Goal: Task Accomplishment & Management: Use online tool/utility

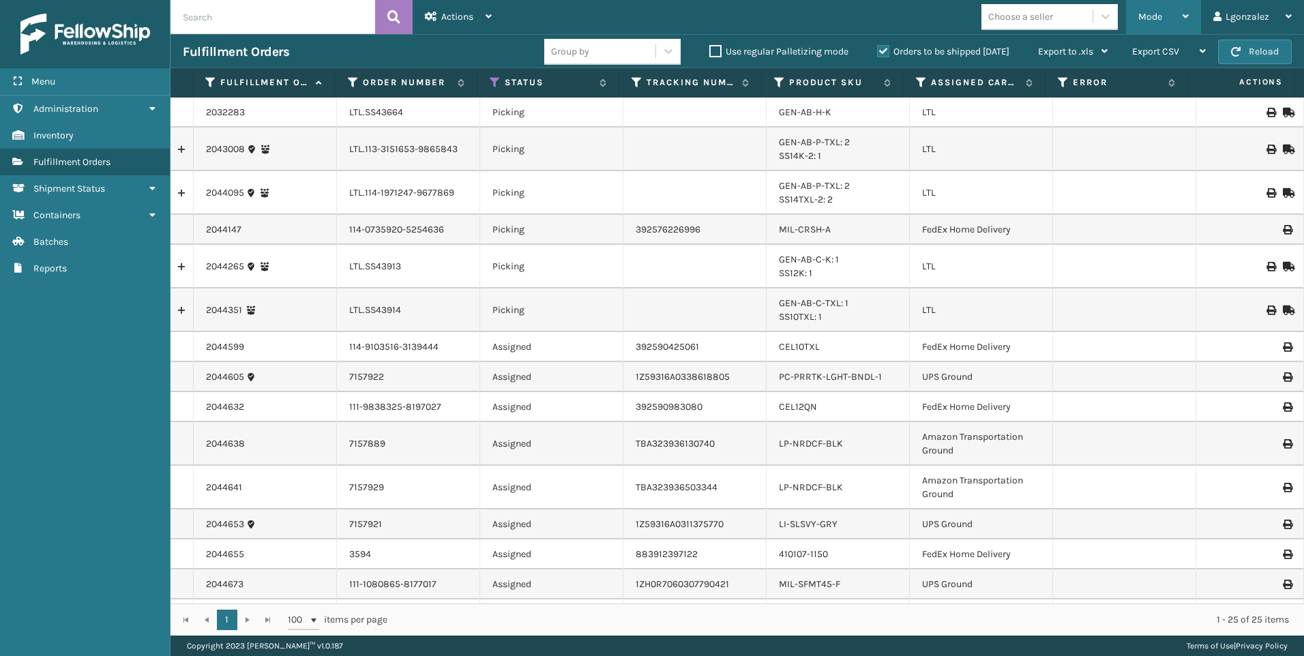
click at [1170, 18] on div "Mode" at bounding box center [1163, 17] width 50 height 34
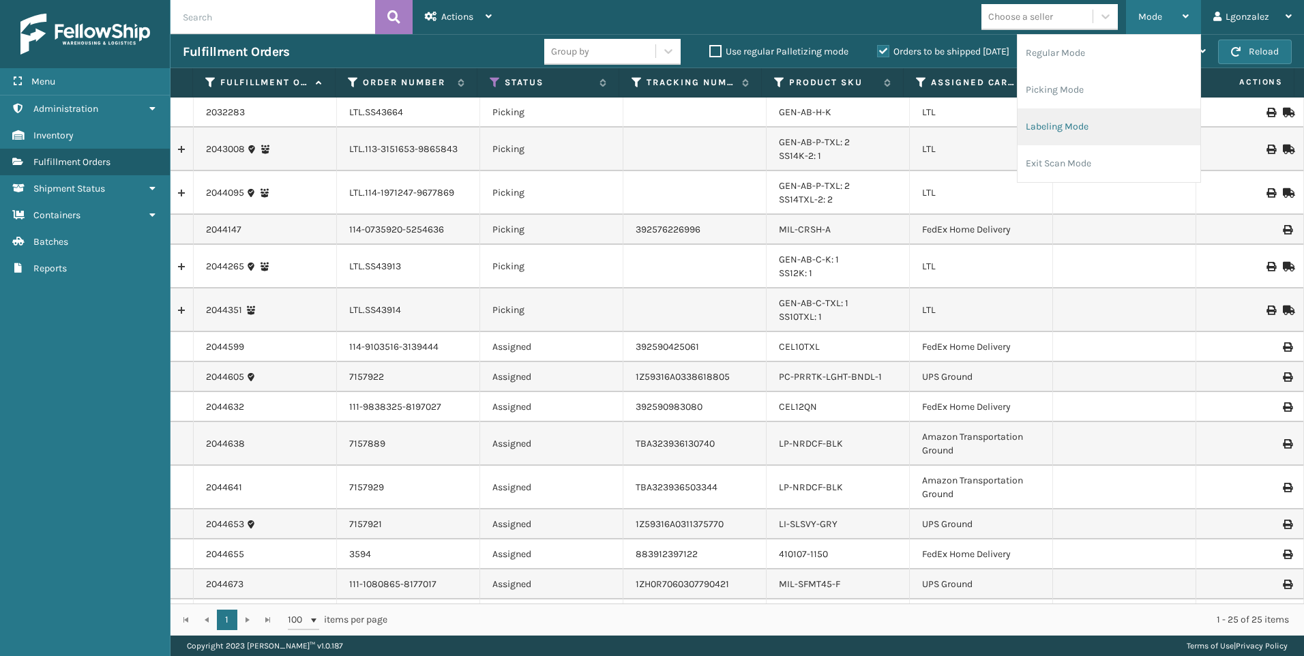
click at [1059, 130] on li "Labeling Mode" at bounding box center [1109, 126] width 183 height 37
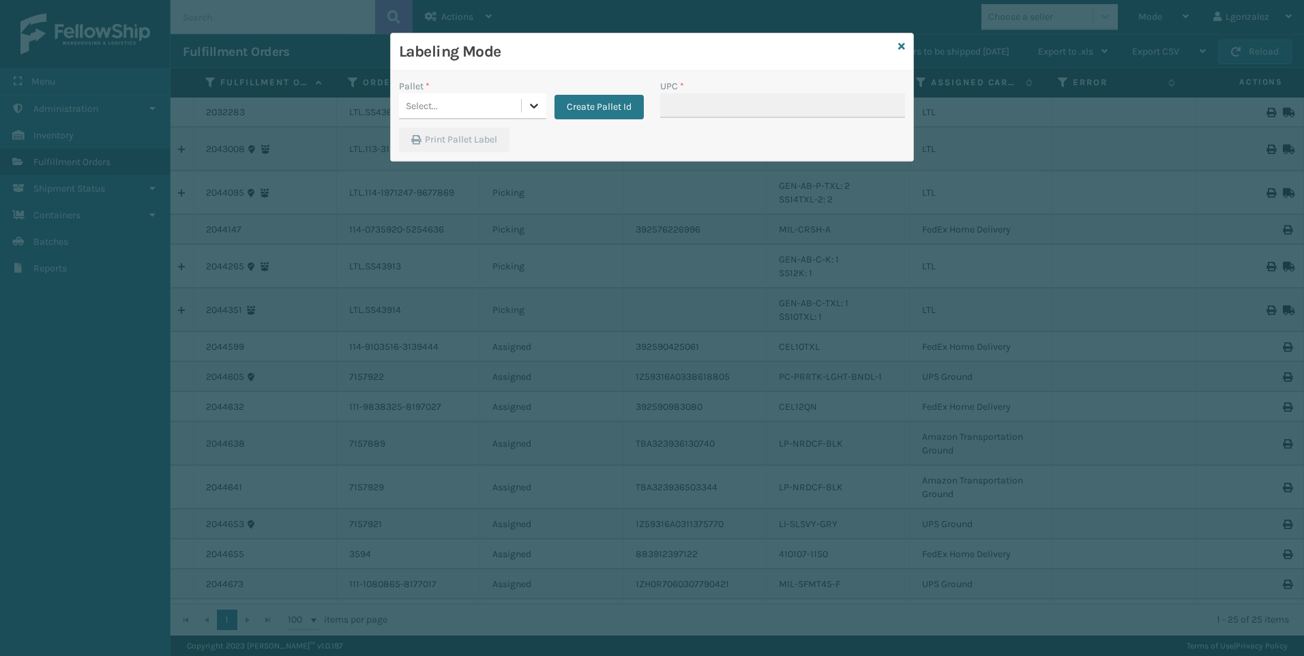
click at [540, 106] on div at bounding box center [534, 105] width 25 height 25
click at [567, 110] on button "Create Pallet Id" at bounding box center [599, 107] width 89 height 25
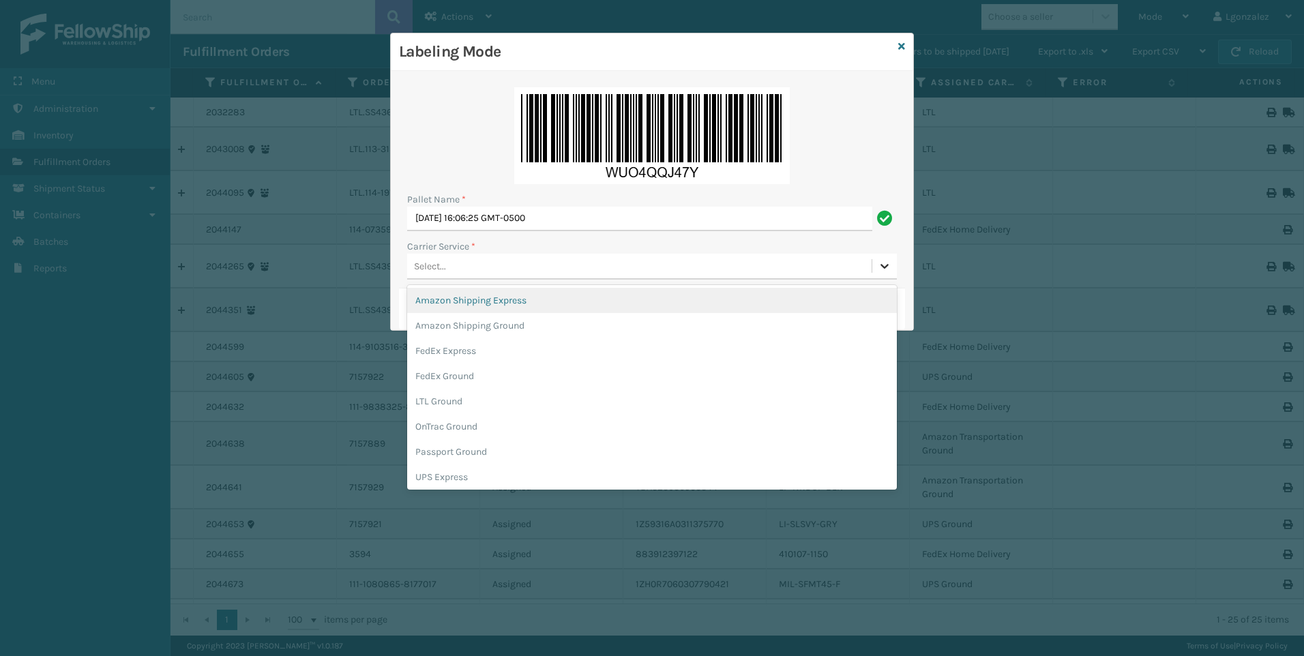
click at [885, 269] on icon at bounding box center [885, 266] width 14 height 14
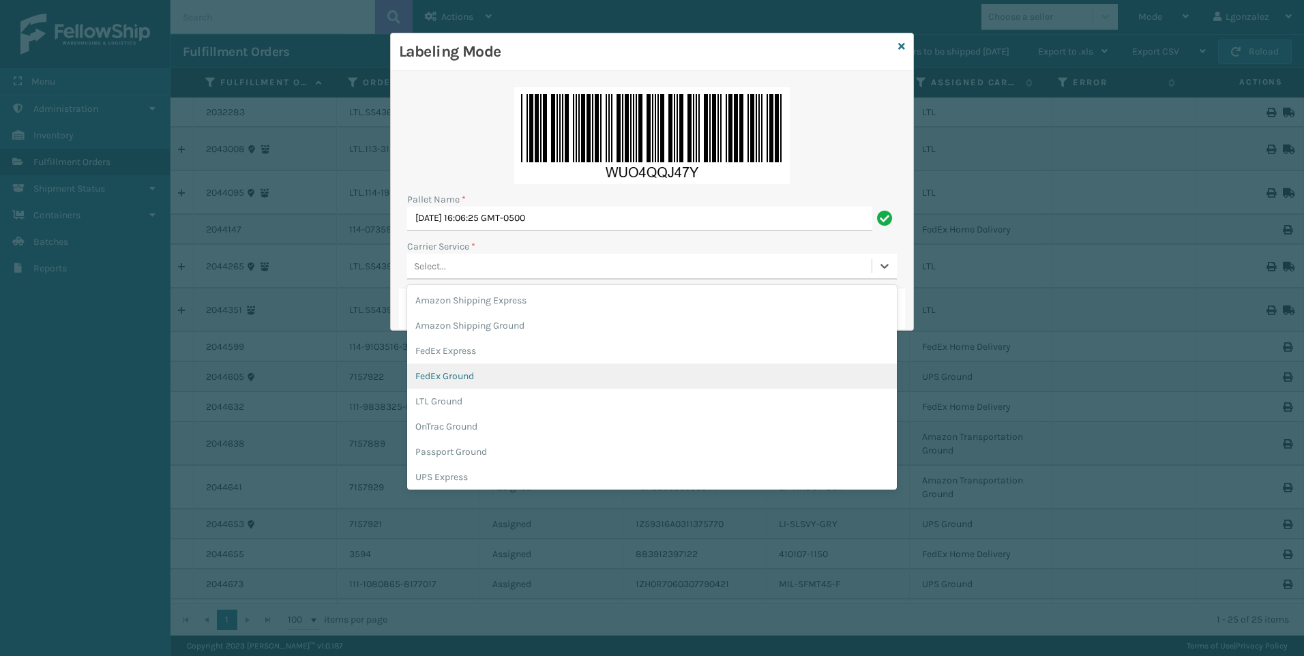
click at [527, 374] on div "FedEx Ground" at bounding box center [652, 376] width 490 height 25
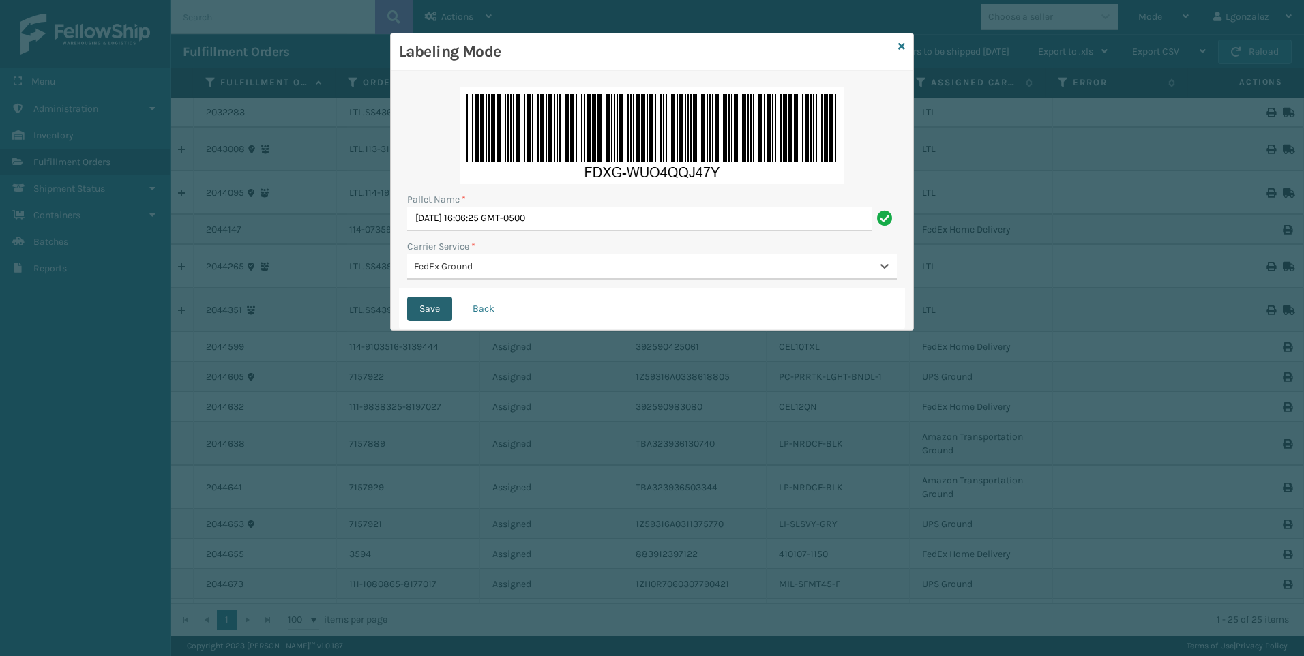
click at [430, 310] on button "Save" at bounding box center [429, 309] width 45 height 25
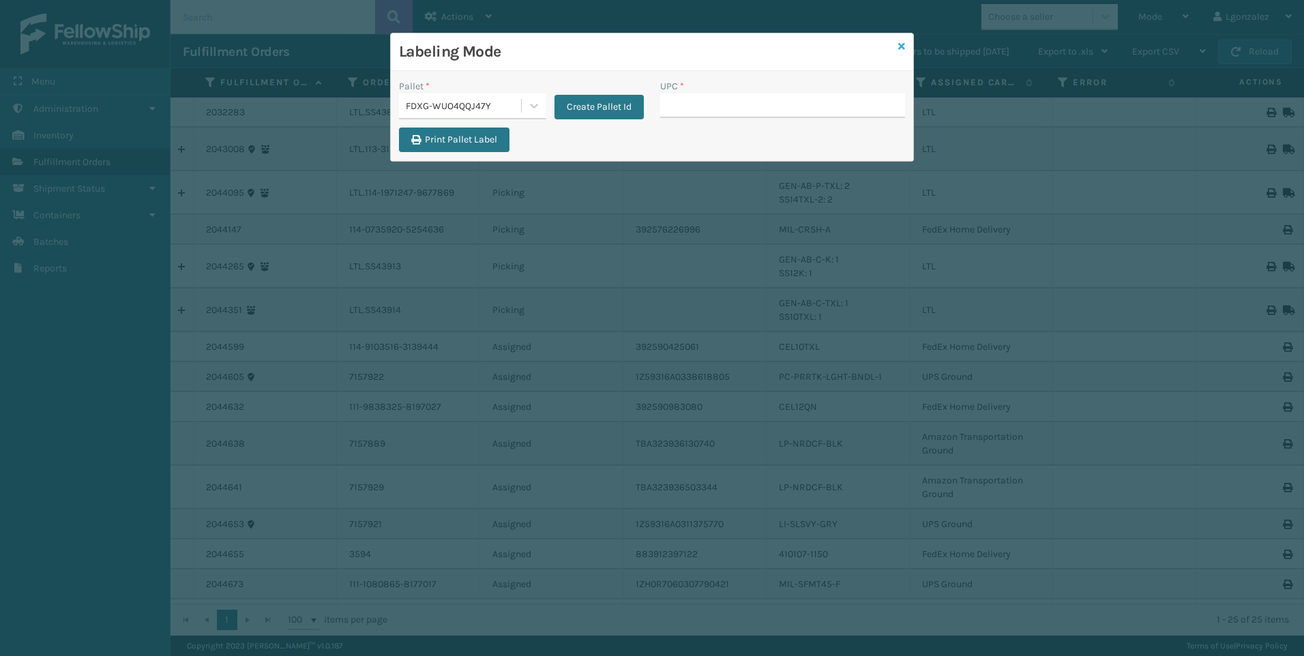
click at [900, 44] on icon at bounding box center [901, 47] width 7 height 10
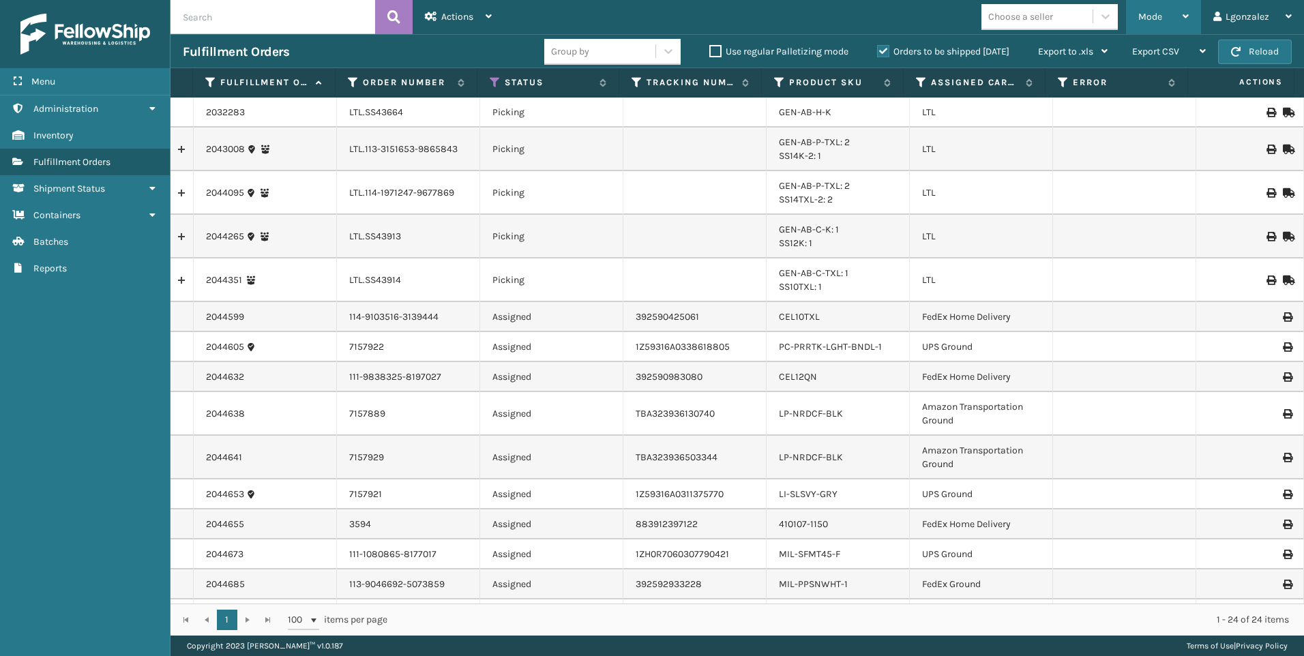
click at [1145, 18] on span "Mode" at bounding box center [1150, 17] width 24 height 12
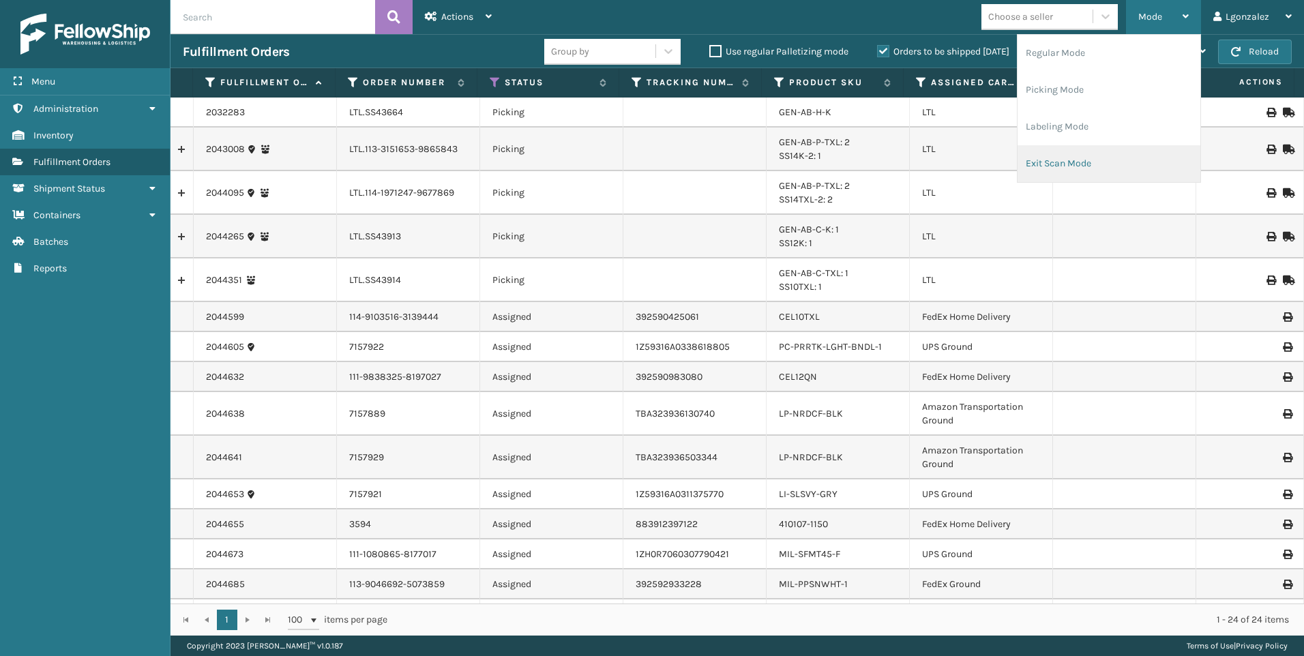
click at [1054, 163] on li "Exit Scan Mode" at bounding box center [1109, 163] width 183 height 37
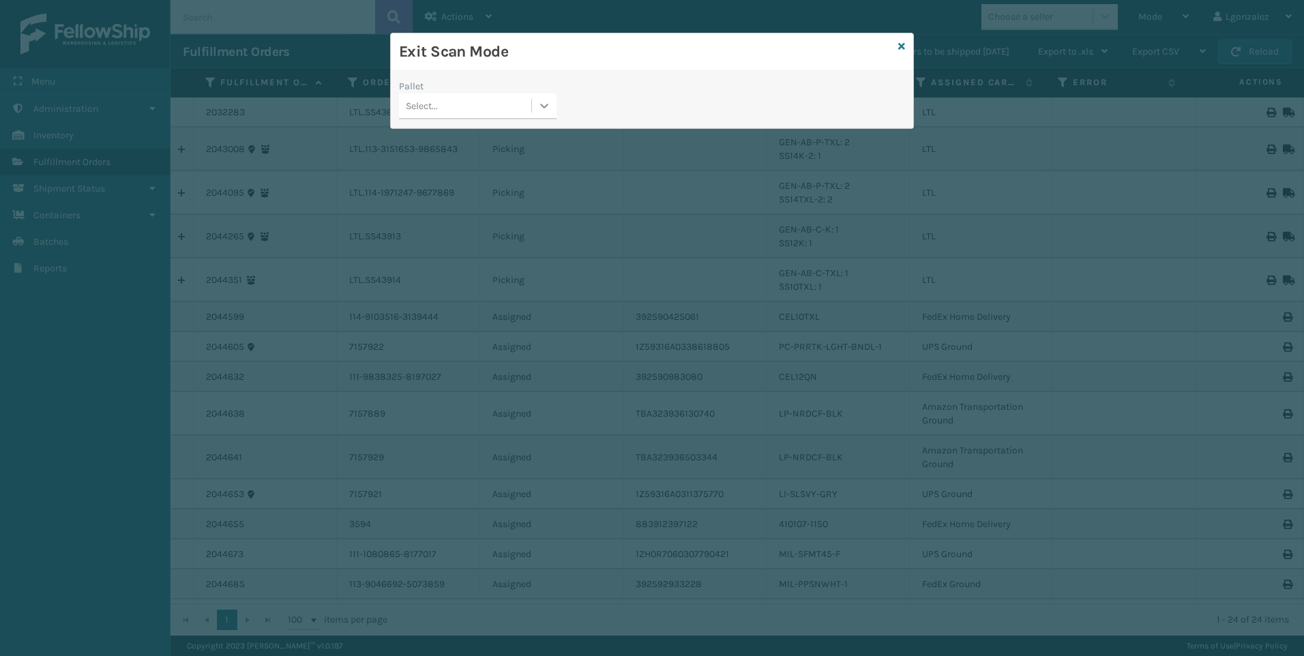
click at [537, 111] on div at bounding box center [544, 105] width 25 height 25
click at [506, 137] on div "FDXG-WUO4QQJ47Y" at bounding box center [478, 140] width 158 height 25
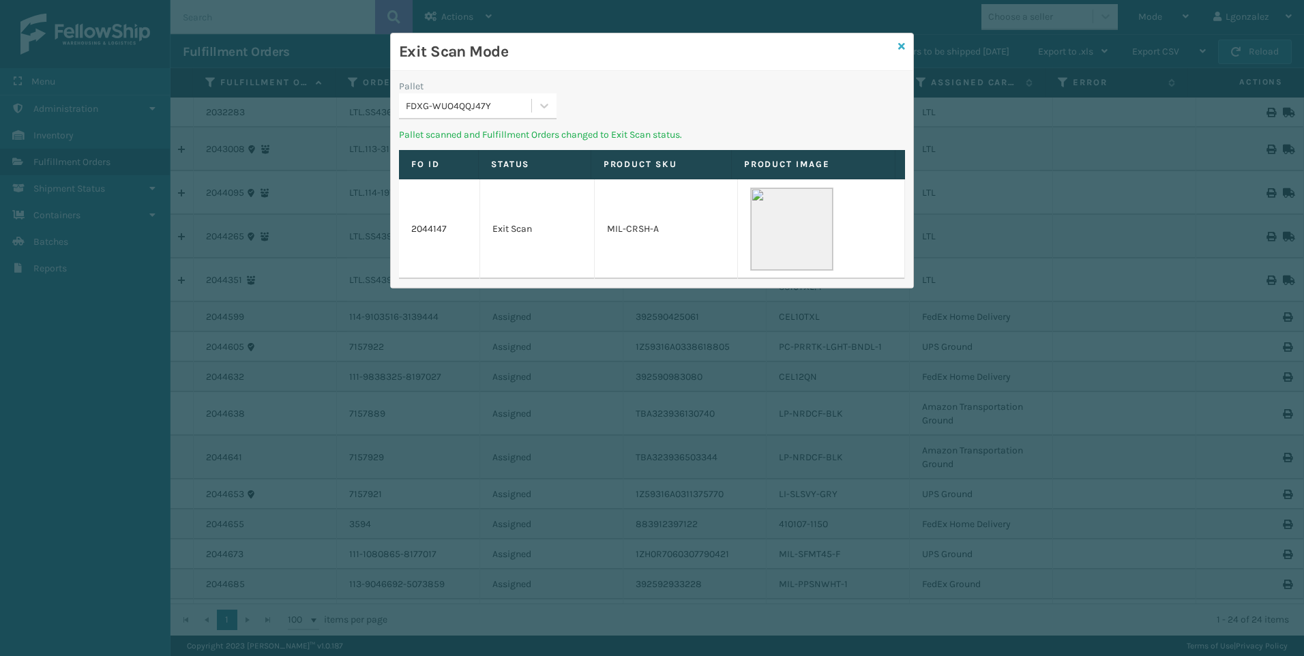
click at [899, 46] on icon at bounding box center [901, 47] width 7 height 10
